Goal: Check status: Check status

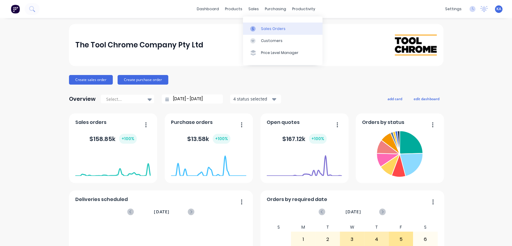
click at [264, 27] on div "Sales Orders" at bounding box center [273, 28] width 25 height 5
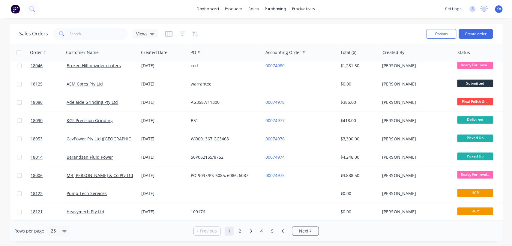
scroll to position [301, 0]
click at [84, 35] on input "text" at bounding box center [99, 34] width 59 height 12
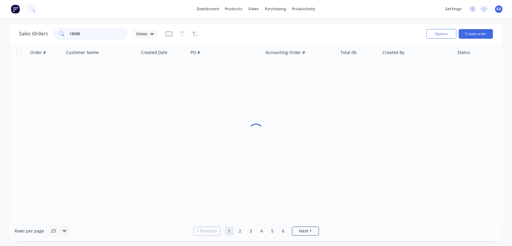
type input "18088"
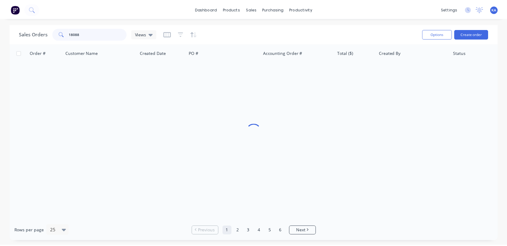
scroll to position [0, 0]
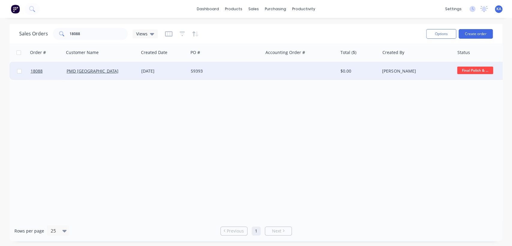
click at [403, 69] on div "[PERSON_NAME]" at bounding box center [415, 71] width 67 height 6
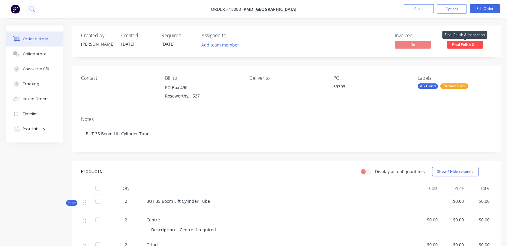
click at [463, 46] on span "Final Polish & ..." at bounding box center [465, 45] width 36 height 8
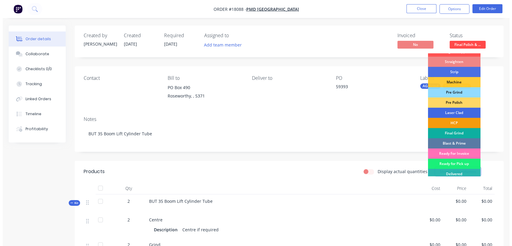
scroll to position [30, 0]
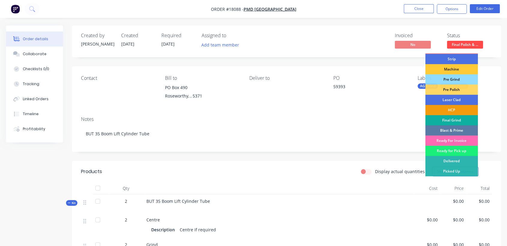
click at [460, 139] on div "Ready For Invoice" at bounding box center [452, 141] width 53 height 10
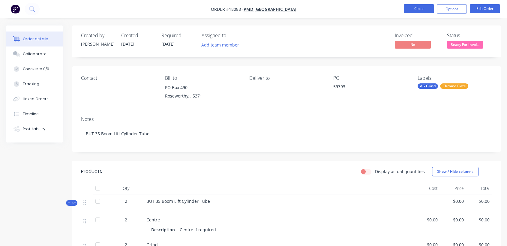
click at [432, 9] on button "Close" at bounding box center [419, 8] width 30 height 9
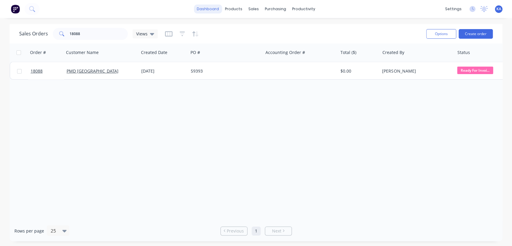
click at [209, 9] on link "dashboard" at bounding box center [208, 9] width 28 height 9
